Goal: Register for event/course

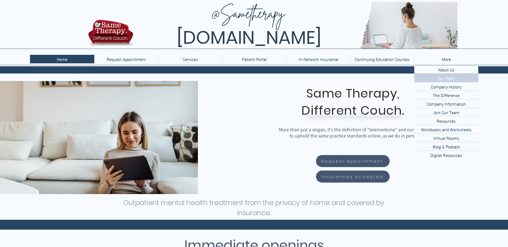
click at [448, 79] on p "Our Team" at bounding box center [446, 78] width 22 height 8
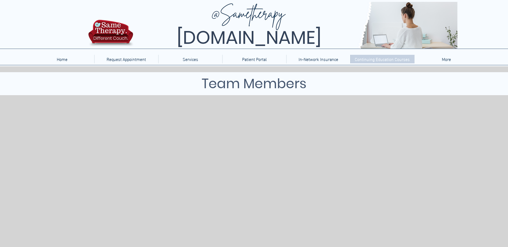
click at [382, 60] on p "Continuing Education Courses" at bounding box center [382, 59] width 60 height 9
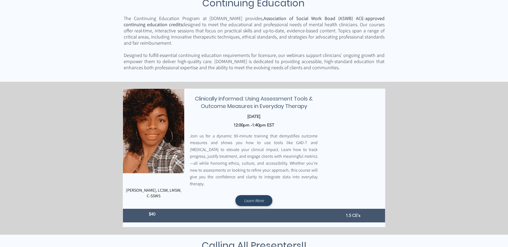
scroll to position [107, 0]
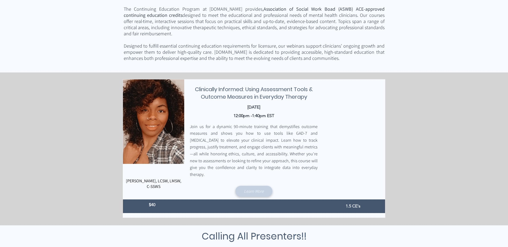
click at [254, 189] on span "Learn More" at bounding box center [254, 192] width 20 height 6
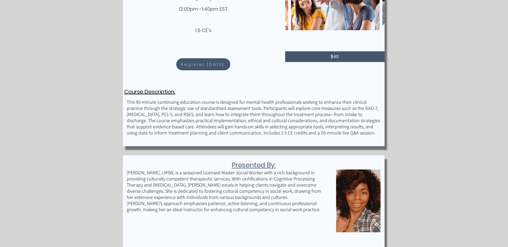
scroll to position [134, 0]
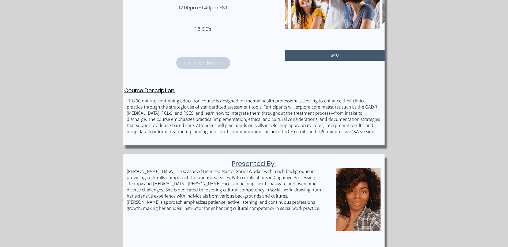
click at [210, 62] on span "Register Today" at bounding box center [202, 63] width 43 height 6
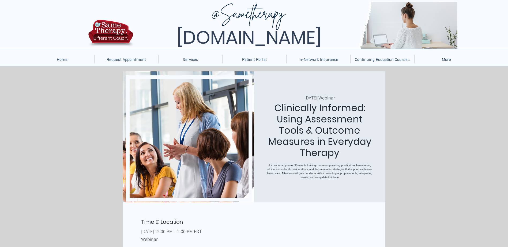
drag, startPoint x: 54, startPoint y: 158, endPoint x: 56, endPoint y: 156, distance: 3.3
